Goal: Task Accomplishment & Management: Complete application form

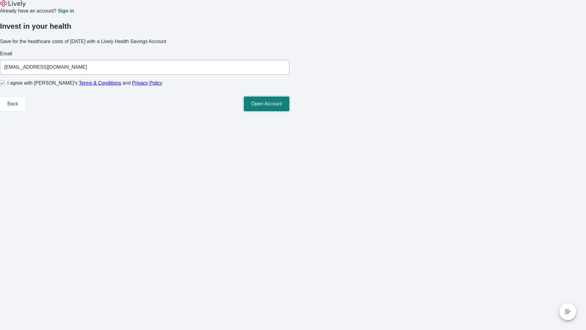
click at [289, 111] on button "Open Account" at bounding box center [266, 103] width 45 height 15
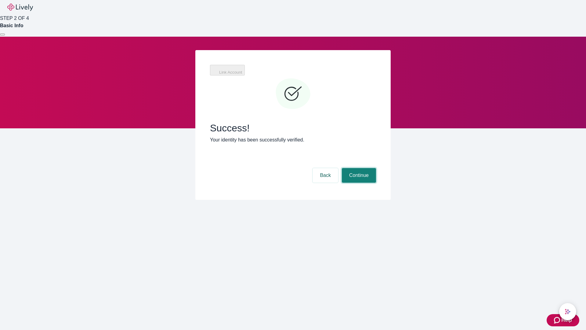
click at [358, 168] on button "Continue" at bounding box center [359, 175] width 34 height 15
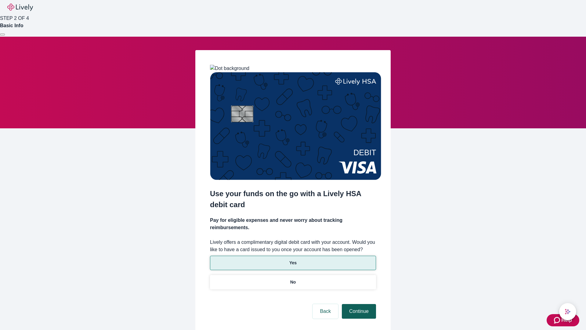
click at [293, 279] on p "No" at bounding box center [293, 282] width 6 height 6
click at [358, 304] on button "Continue" at bounding box center [359, 311] width 34 height 15
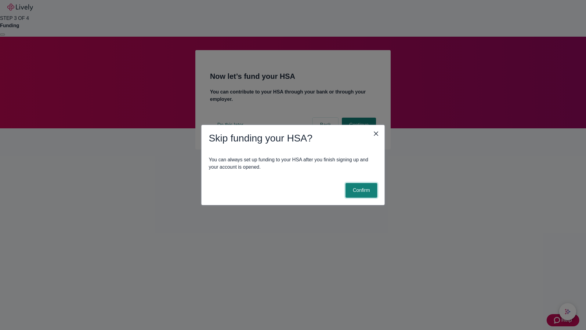
click at [361, 190] on button "Confirm" at bounding box center [362, 190] width 32 height 15
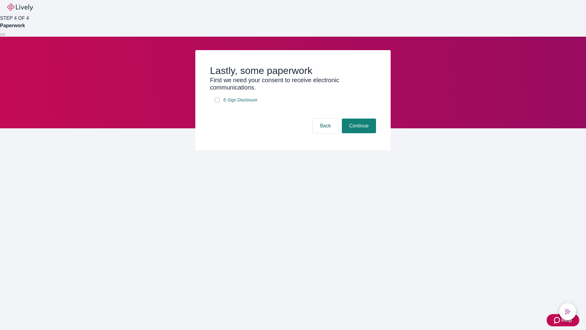
click at [217, 102] on input "E-Sign Disclosure" at bounding box center [217, 99] width 5 height 5
checkbox input "true"
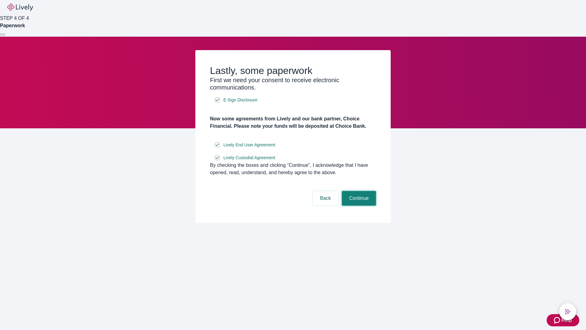
click at [358, 205] on button "Continue" at bounding box center [359, 198] width 34 height 15
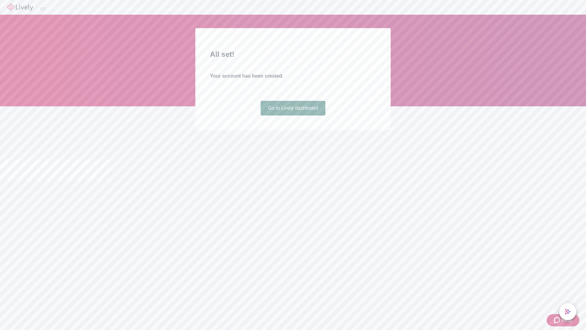
click at [293, 115] on link "Go to Lively dashboard" at bounding box center [293, 108] width 65 height 15
